Goal: Task Accomplishment & Management: Use online tool/utility

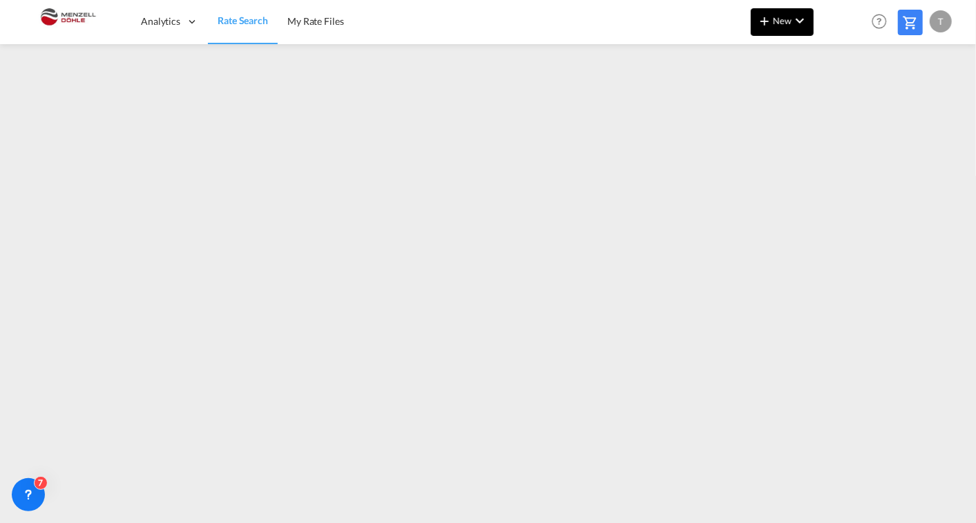
click at [777, 22] on span "New" at bounding box center [782, 20] width 52 height 11
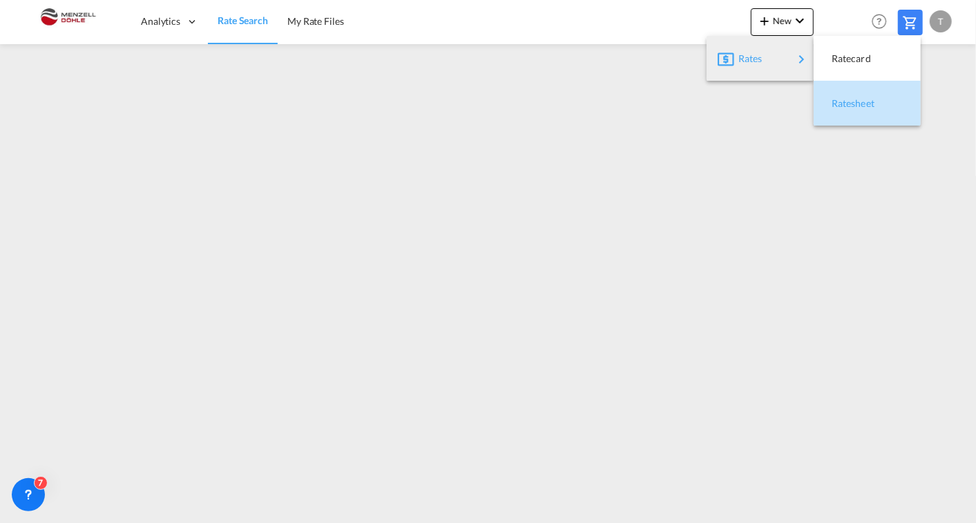
click at [847, 106] on span "Ratesheet" at bounding box center [838, 104] width 15 height 28
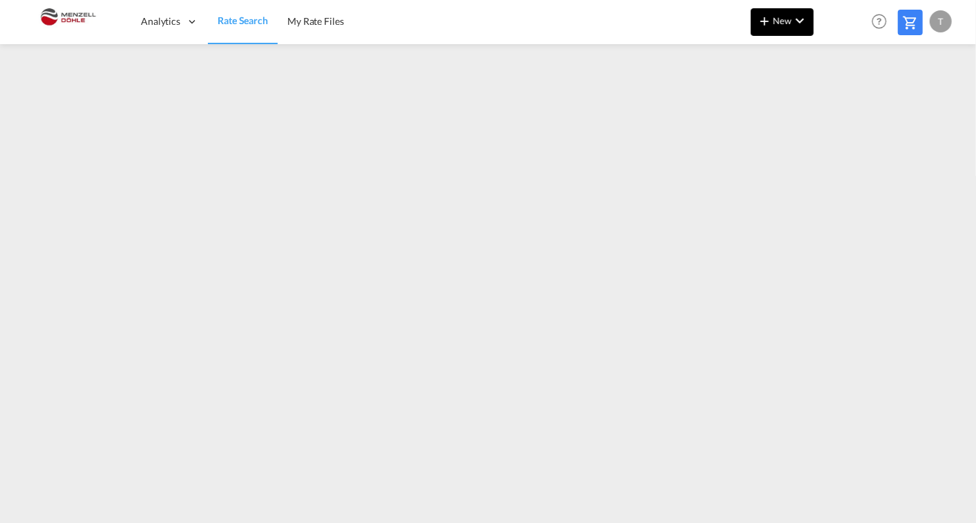
click at [763, 29] on button "New" at bounding box center [782, 22] width 63 height 28
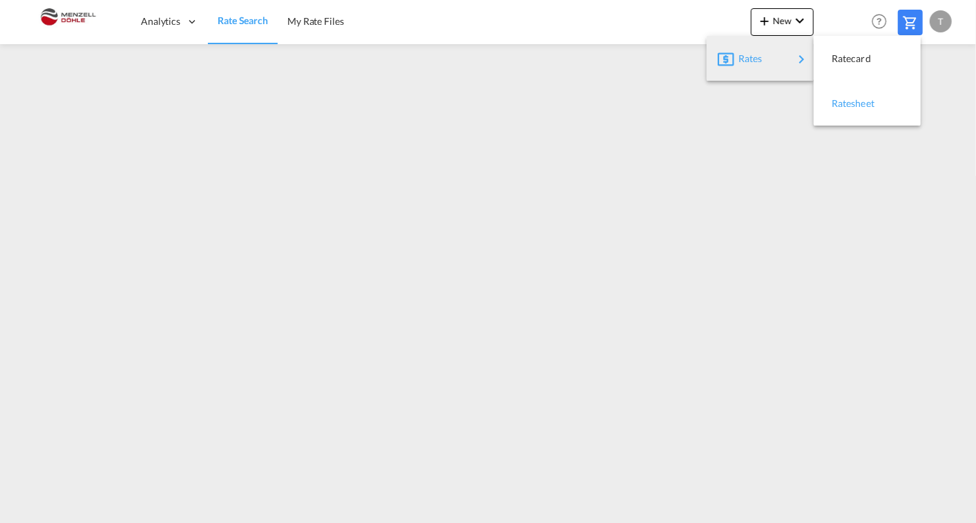
click at [847, 108] on span "Ratesheet" at bounding box center [838, 104] width 15 height 28
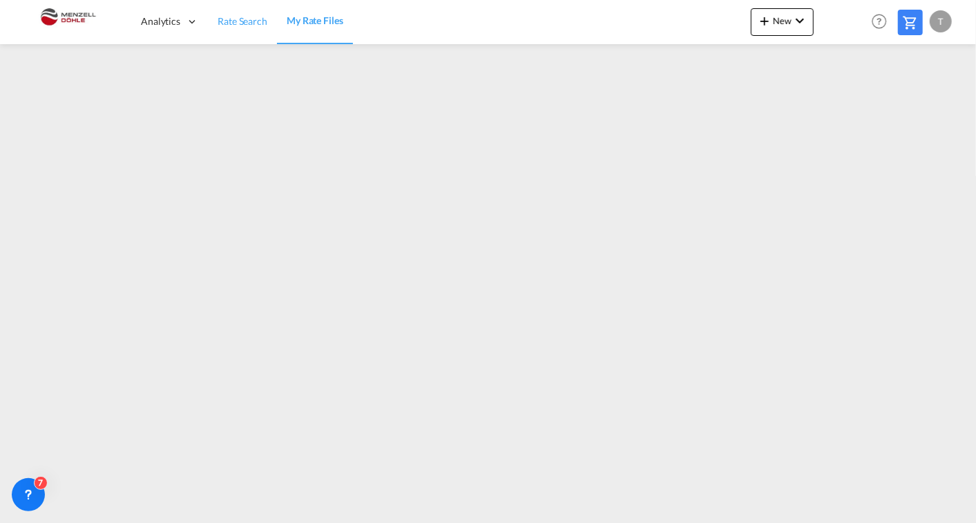
click at [249, 22] on span "Rate Search" at bounding box center [243, 21] width 50 height 12
